Goal: Navigation & Orientation: Find specific page/section

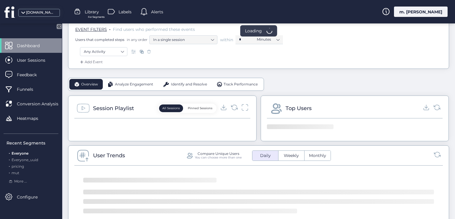
scroll to position [119, 0]
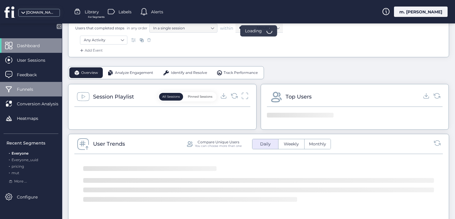
click at [35, 94] on div "Funnels" at bounding box center [31, 89] width 62 height 15
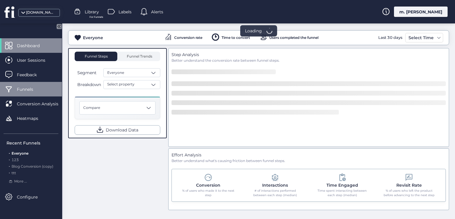
scroll to position [106, 0]
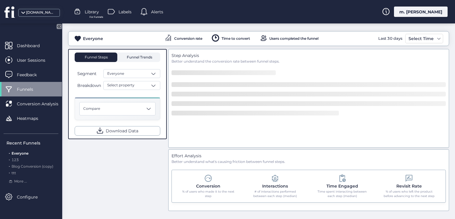
click at [146, 57] on span "Funnel Trends" at bounding box center [138, 57] width 27 height 4
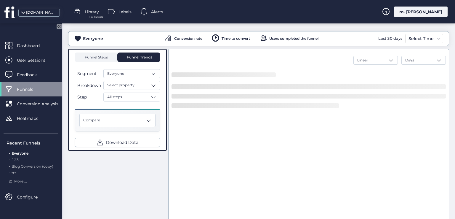
click at [113, 61] on div "Funnel Steps" at bounding box center [96, 56] width 43 height 9
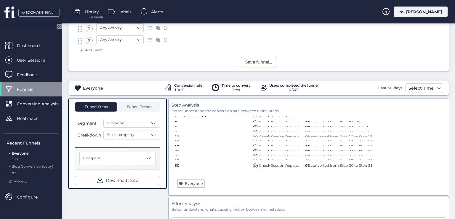
scroll to position [59, 0]
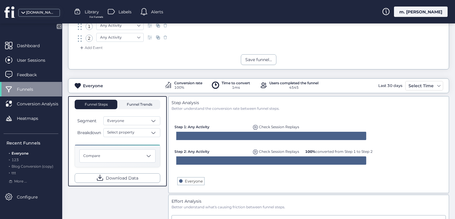
click at [129, 105] on span "Funnel Trends" at bounding box center [138, 105] width 27 height 4
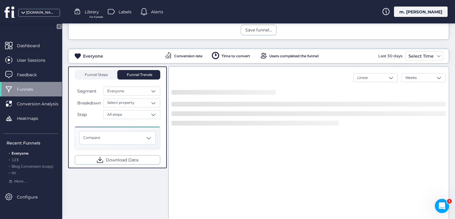
click at [103, 75] on span "Funnel Steps" at bounding box center [96, 75] width 24 height 4
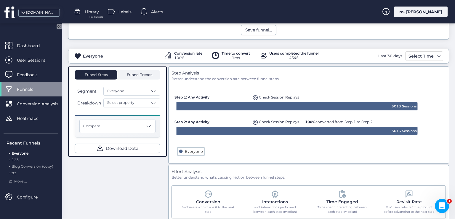
click at [139, 74] on span "Funnel Trends" at bounding box center [138, 75] width 27 height 4
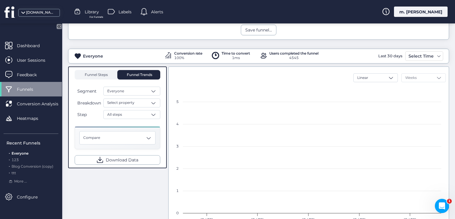
click at [103, 75] on span "Funnel Steps" at bounding box center [96, 75] width 24 height 4
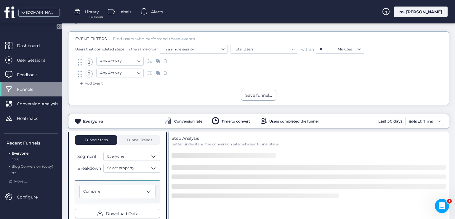
scroll to position [59, 0]
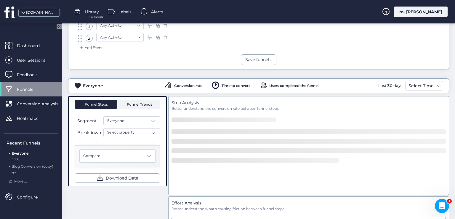
click at [144, 101] on span "Funnel Trends" at bounding box center [138, 104] width 27 height 9
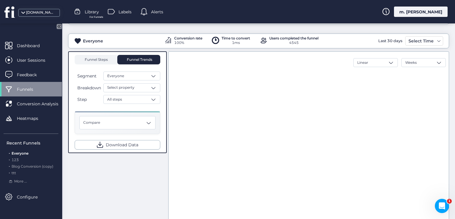
scroll to position [75, 0]
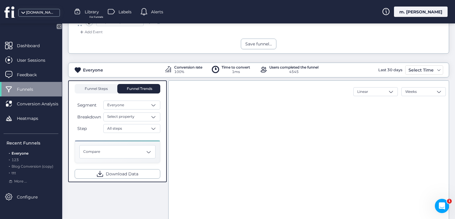
click at [106, 87] on span "Funnel Steps" at bounding box center [96, 89] width 24 height 4
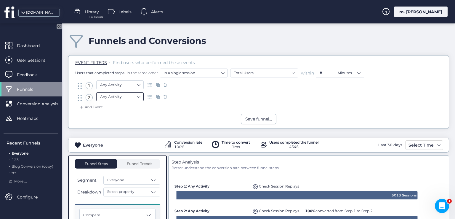
click at [139, 96] on nz-select-item "Any Activity" at bounding box center [120, 96] width 40 height 9
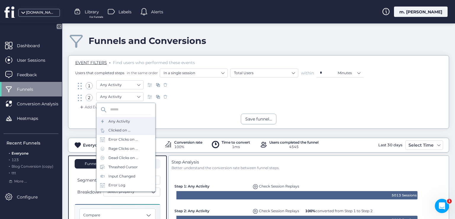
click at [127, 129] on div "Clicked on ..." at bounding box center [120, 131] width 22 height 6
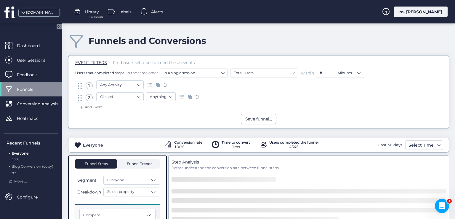
click at [150, 162] on span "Funnel Trends" at bounding box center [138, 164] width 27 height 4
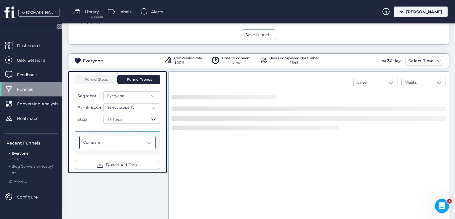
scroll to position [119, 0]
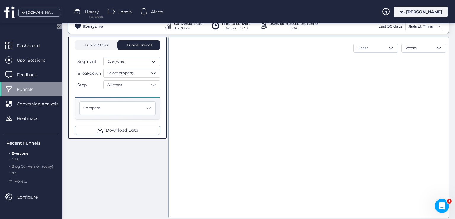
click at [102, 45] on span "Funnel Steps" at bounding box center [96, 45] width 24 height 4
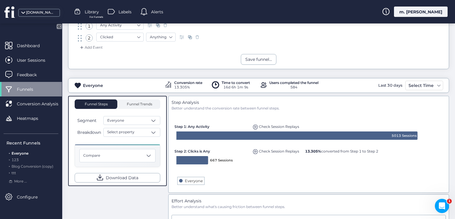
scroll to position [59, 0]
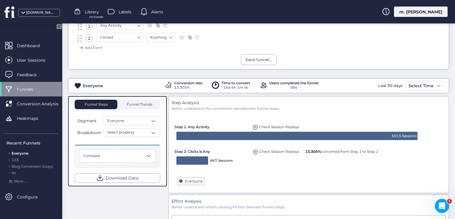
drag, startPoint x: 38, startPoint y: 165, endPoint x: 128, endPoint y: 97, distance: 112.0
click at [39, 165] on span "Blog Conversion (copy)" at bounding box center [33, 166] width 42 height 4
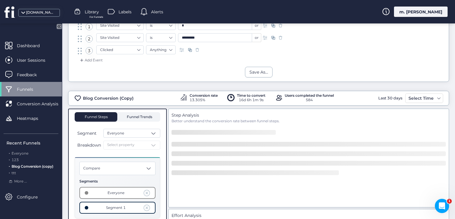
click at [147, 112] on span "Funnel Trends" at bounding box center [138, 116] width 27 height 9
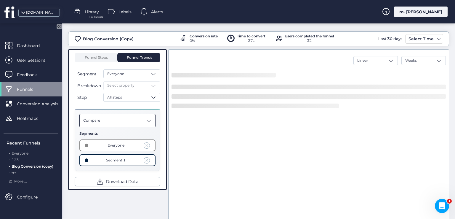
scroll to position [147, 0]
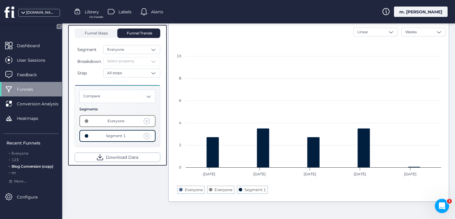
click at [108, 34] on span "Funnel Steps" at bounding box center [96, 33] width 24 height 4
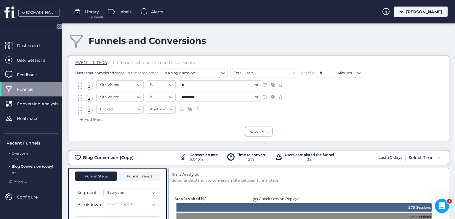
click at [147, 174] on span "Funnel Trends" at bounding box center [138, 176] width 27 height 4
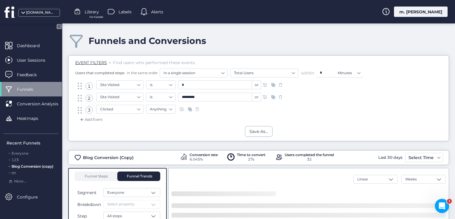
scroll to position [89, 0]
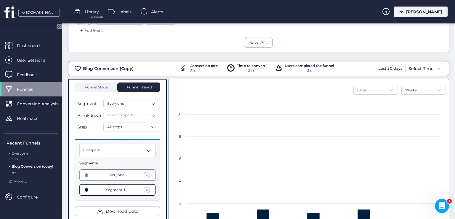
click at [84, 82] on span "Funnel Steps" at bounding box center [96, 86] width 24 height 9
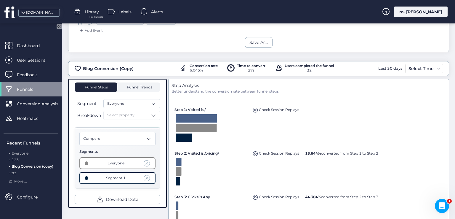
click at [143, 88] on span "Funnel Trends" at bounding box center [138, 87] width 27 height 4
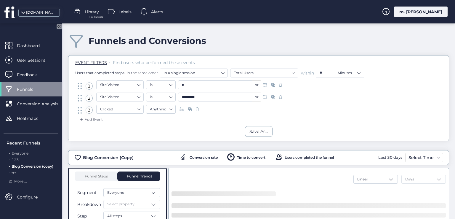
scroll to position [25, 0]
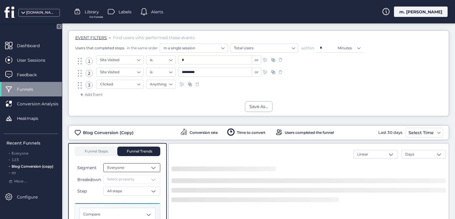
scroll to position [59, 0]
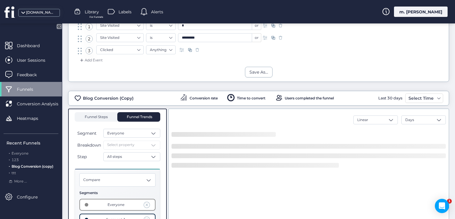
click at [106, 116] on span "Funnel Steps" at bounding box center [96, 117] width 24 height 4
